Goal: Contribute content

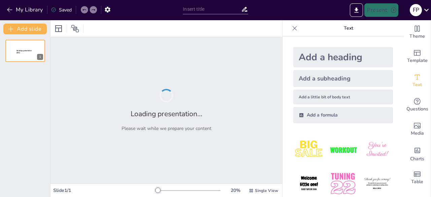
type input "New Sendsteps"
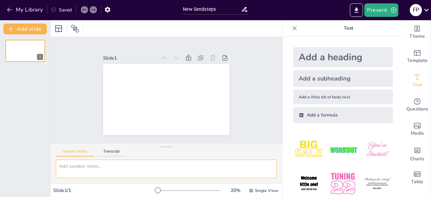
click at [67, 163] on textarea at bounding box center [166, 169] width 221 height 19
click at [27, 134] on div "1" at bounding box center [25, 115] width 50 height 163
click at [66, 164] on textarea at bounding box center [166, 169] width 221 height 19
click at [111, 153] on button "Transcript" at bounding box center [112, 152] width 30 height 7
click at [76, 155] on button "Speaker Notes" at bounding box center [75, 152] width 38 height 7
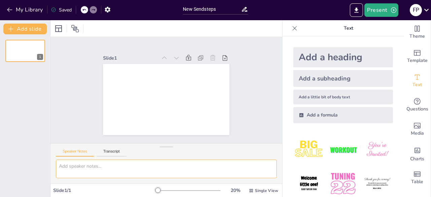
paste textarea "Caracteristicas generales [PERSON_NAME] Clasificación Protistas con caracterist…"
type textarea "Caracteristicas generales [PERSON_NAME] Clasificación Protistas con caracterist…"
